Goal: Task Accomplishment & Management: Manage account settings

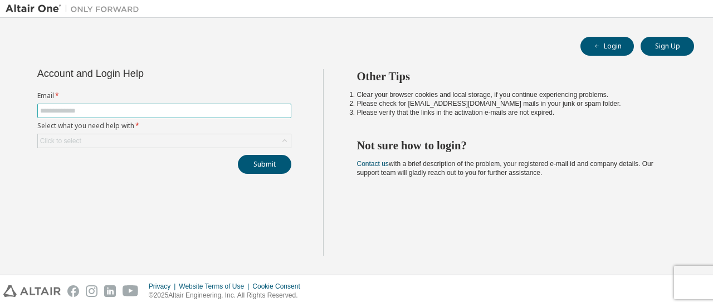
click at [227, 104] on span at bounding box center [164, 111] width 254 height 14
click at [227, 109] on input "text" at bounding box center [164, 110] width 248 height 9
click at [148, 144] on div "Click to select" at bounding box center [164, 140] width 253 height 13
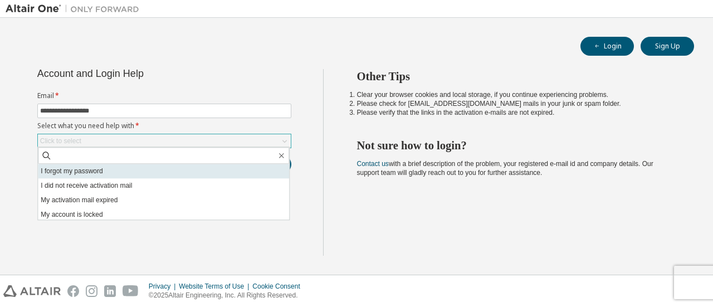
click at [150, 170] on li "I forgot my password" at bounding box center [163, 171] width 251 height 14
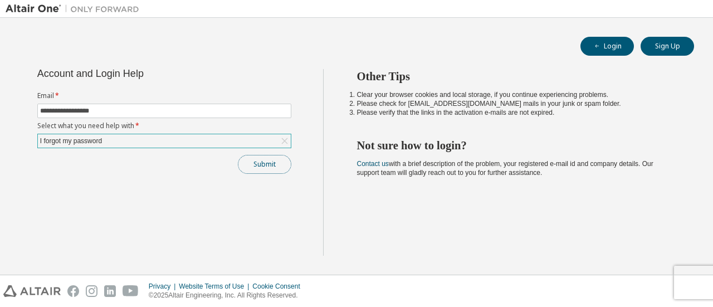
click at [245, 162] on button "Submit" at bounding box center [264, 164] width 53 height 19
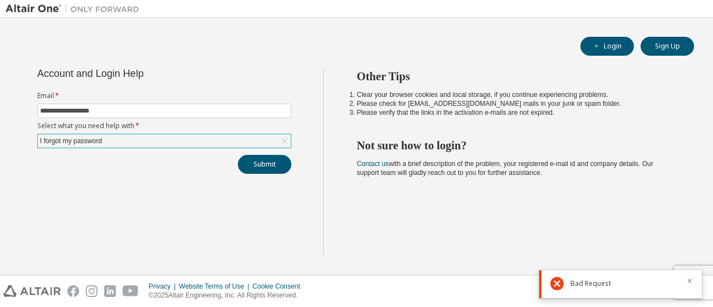
click at [218, 144] on div "I forgot my password" at bounding box center [164, 140] width 253 height 13
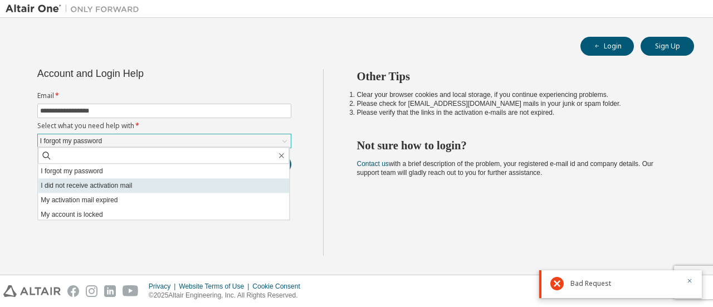
click at [212, 183] on li "I did not receive activation mail" at bounding box center [163, 185] width 251 height 14
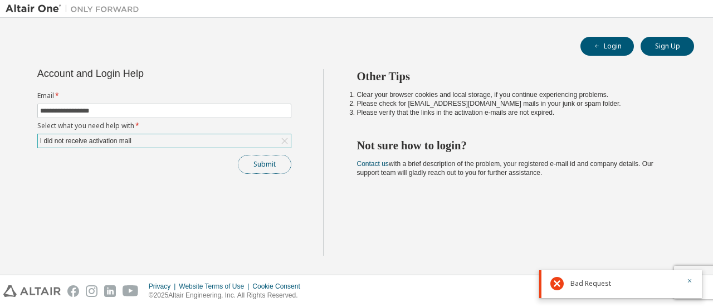
click at [255, 160] on button "Submit" at bounding box center [264, 164] width 53 height 19
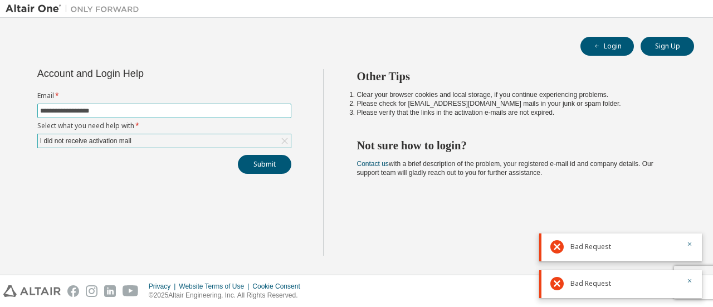
click at [205, 110] on input "**********" at bounding box center [164, 110] width 248 height 9
type input "**********"
click at [169, 138] on div "I did not receive activation mail" at bounding box center [164, 140] width 253 height 13
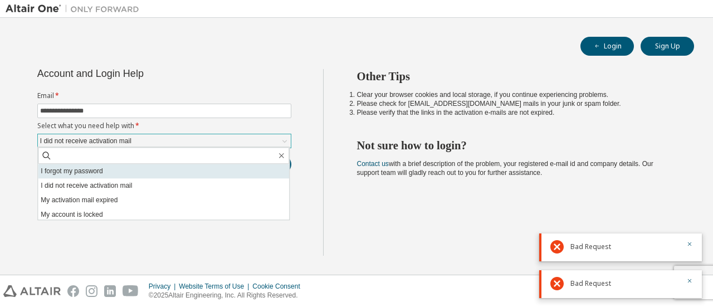
click at [153, 169] on li "I forgot my password" at bounding box center [163, 171] width 251 height 14
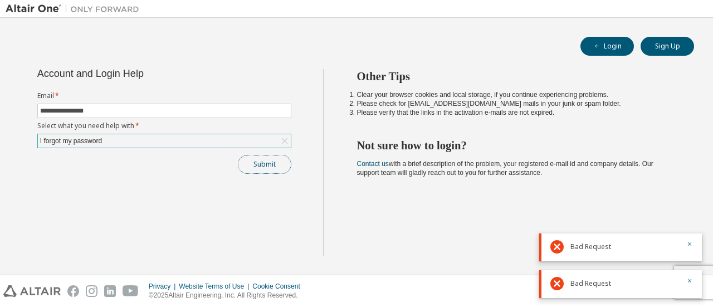
click at [256, 165] on button "Submit" at bounding box center [264, 164] width 53 height 19
